Goal: Transaction & Acquisition: Register for event/course

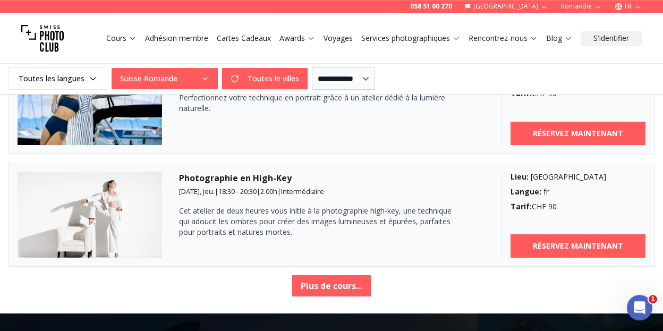
scroll to position [1846, 0]
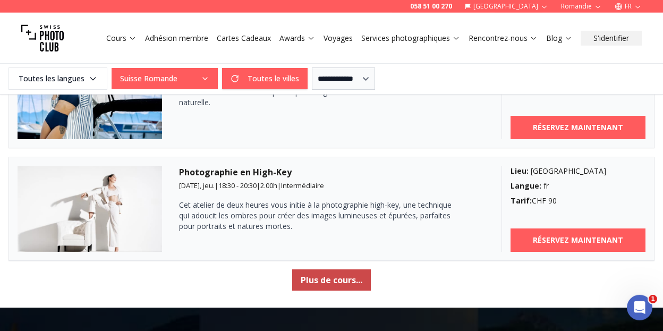
click at [344, 281] on button "Plus de cours..." at bounding box center [331, 279] width 79 height 21
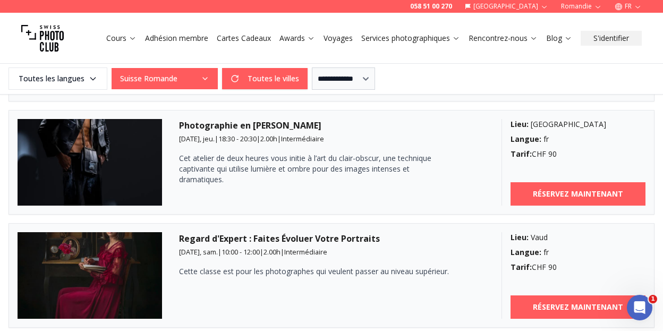
scroll to position [1987, 0]
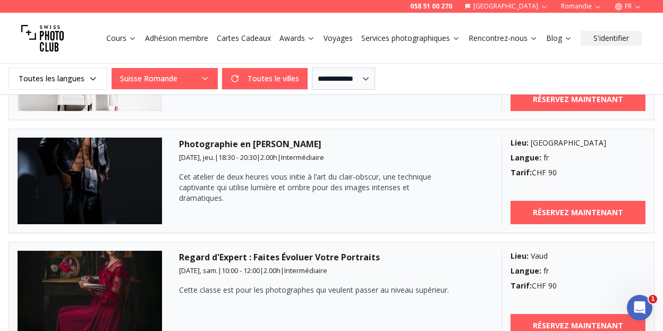
click at [307, 165] on div "Photographie en [PERSON_NAME] [DATE], jeu. | 18:30 - 20:30 | 2.00 h | Intermédi…" at bounding box center [332, 181] width 306 height 87
click at [240, 172] on p "Cet atelier de deux heures vous initie à l’art du clair-obscur, une technique c…" at bounding box center [317, 188] width 276 height 32
click at [348, 189] on p "Cet atelier de deux heures vous initie à l’art du clair-obscur, une technique c…" at bounding box center [317, 188] width 276 height 32
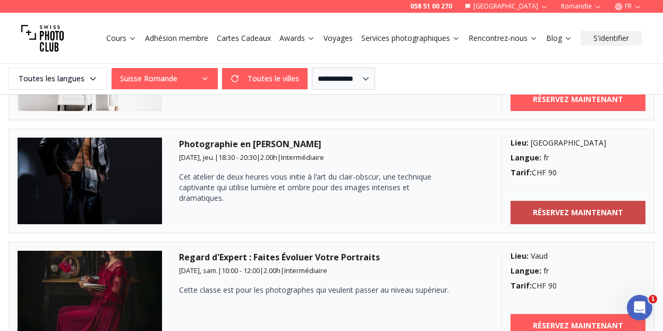
click at [558, 209] on b "RÉSERVEZ MAINTENANT" at bounding box center [578, 212] width 90 height 11
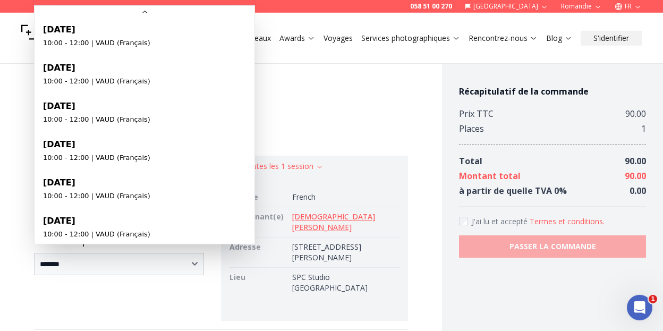
scroll to position [1530, 0]
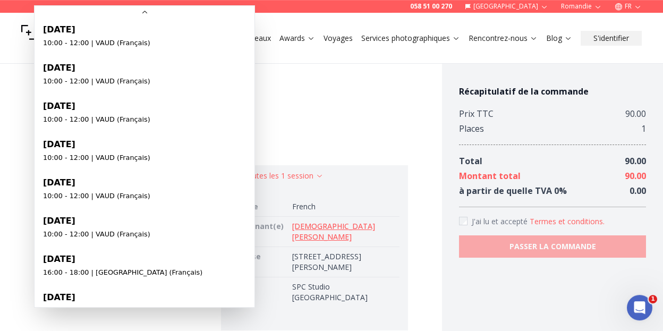
scroll to position [1467, 0]
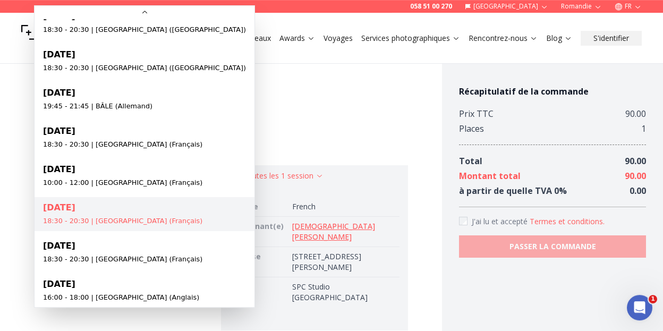
click at [193, 215] on body "058 51 00 270 Suisse Romandie FR Cours Adhésion membre Cartes Cadeaux Awards Vo…" at bounding box center [331, 131] width 663 height 2039
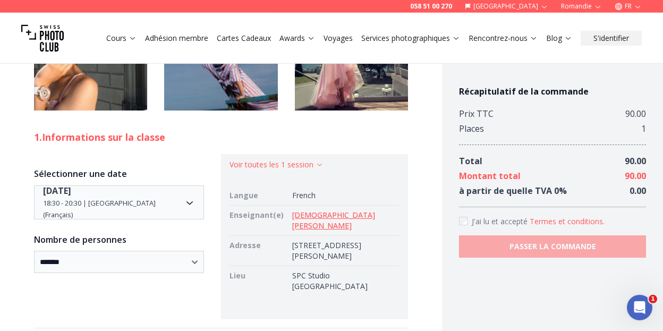
scroll to position [654, 0]
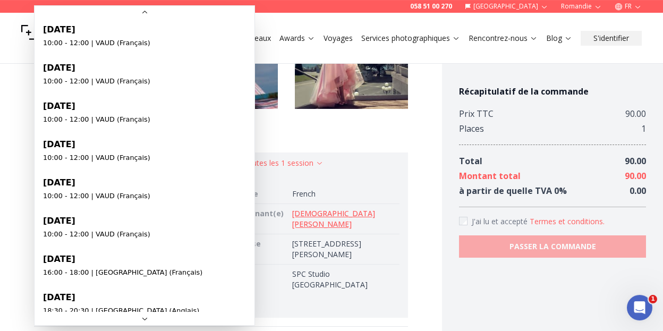
click at [191, 200] on body "**********" at bounding box center [331, 267] width 663 height 1741
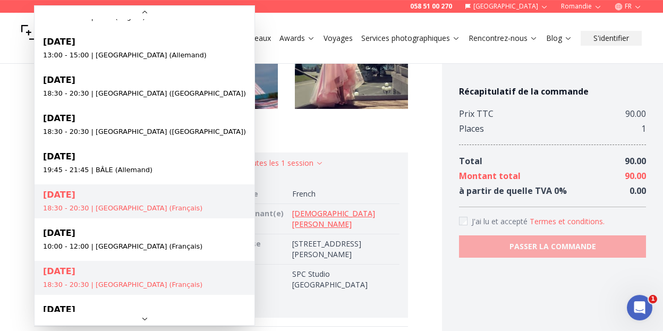
scroll to position [822, 0]
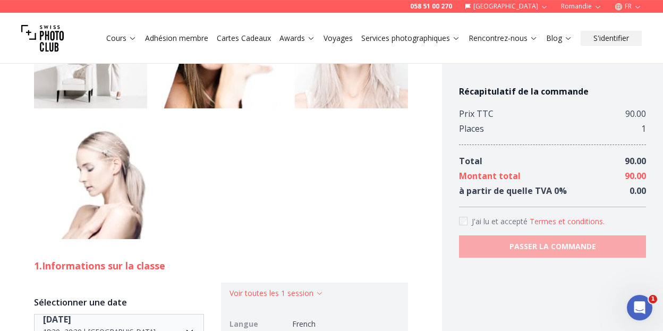
click at [191, 325] on body "058 51 00 270 Suisse Romandie FR Cours Adhésion membre Cartes Cadeaux Awards Vo…" at bounding box center [331, 248] width 663 height 2039
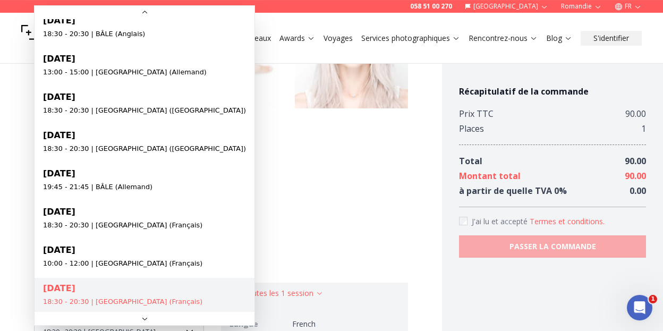
scroll to position [1420, 0]
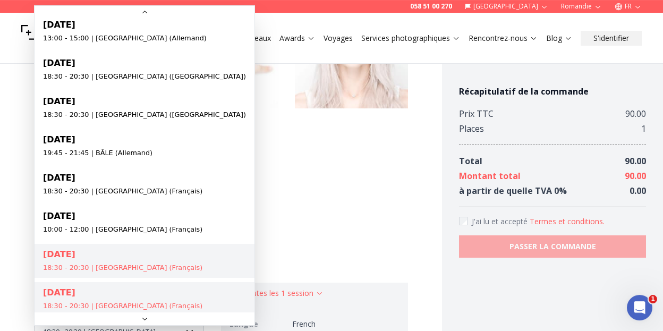
select select "**********"
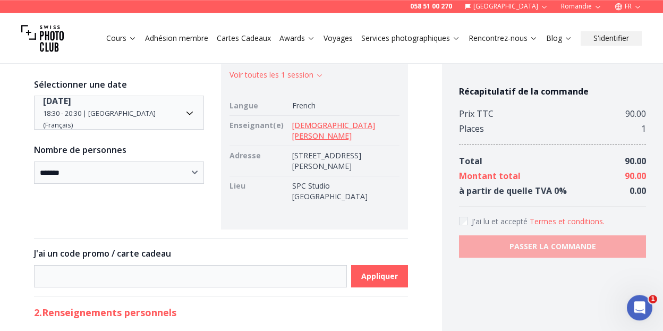
scroll to position [1356, 0]
